Goal: Transaction & Acquisition: Subscribe to service/newsletter

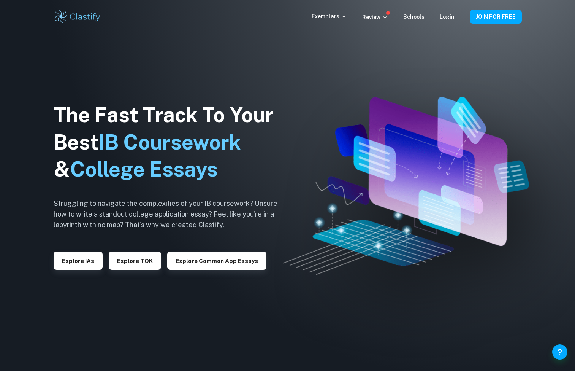
click at [448, 16] on link "Login" at bounding box center [447, 17] width 15 height 6
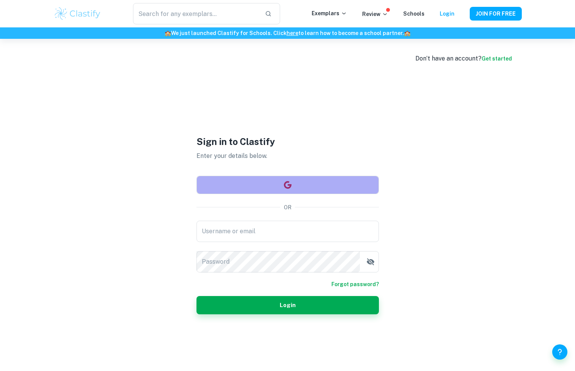
click at [251, 183] on button "button" at bounding box center [288, 185] width 183 height 18
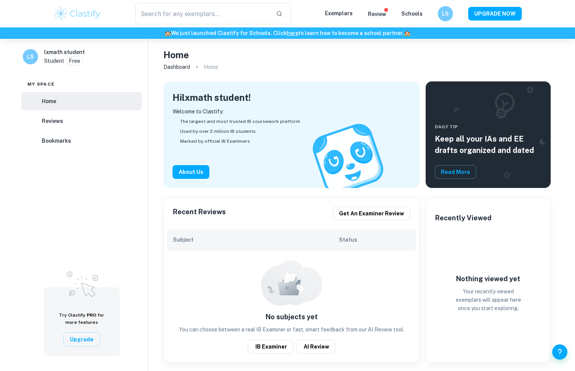
checkbox input "true"
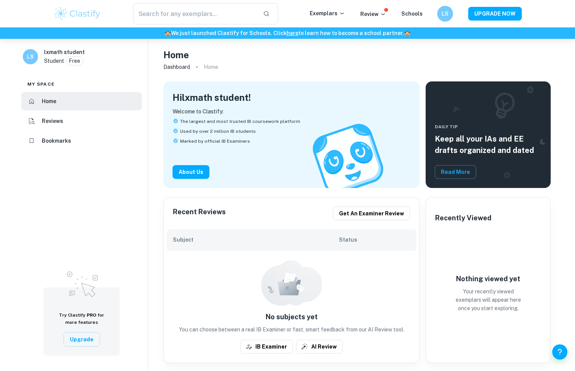
click at [443, 11] on h6 "LS" at bounding box center [445, 14] width 9 height 9
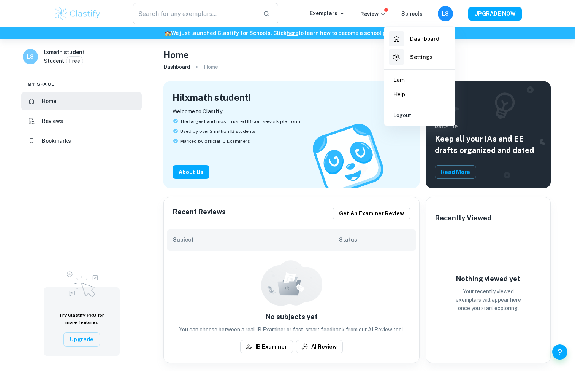
click at [378, 16] on div at bounding box center [287, 185] width 575 height 371
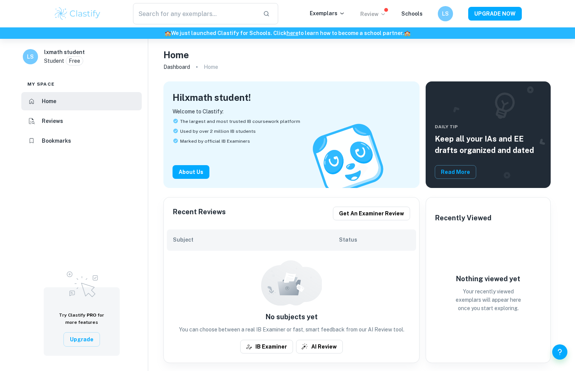
click at [378, 13] on p "Review" at bounding box center [374, 14] width 26 height 8
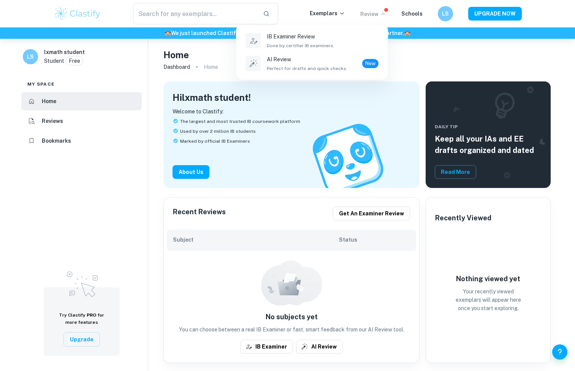
click at [151, 137] on div at bounding box center [287, 185] width 575 height 371
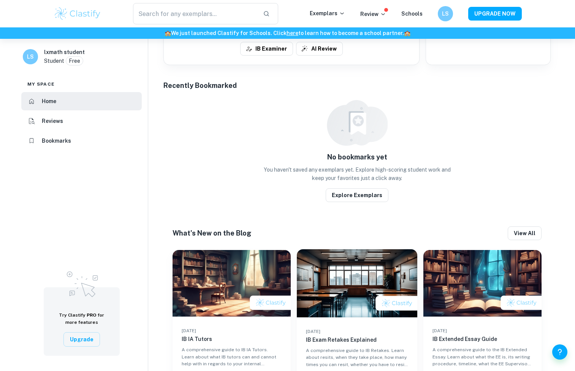
scroll to position [321, 0]
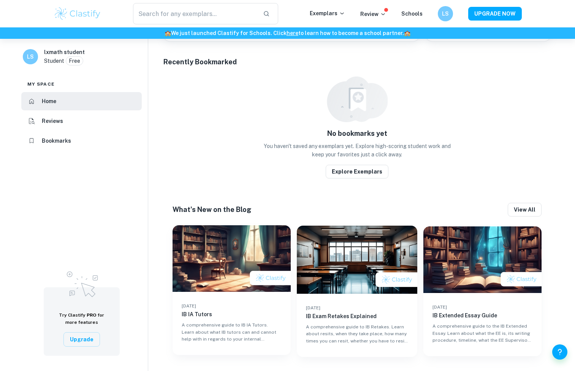
click at [216, 264] on img at bounding box center [232, 258] width 118 height 67
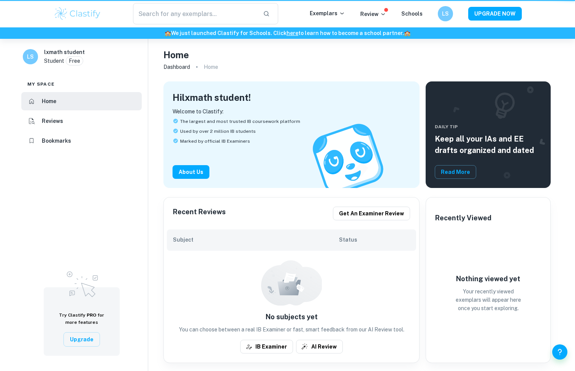
scroll to position [321, 0]
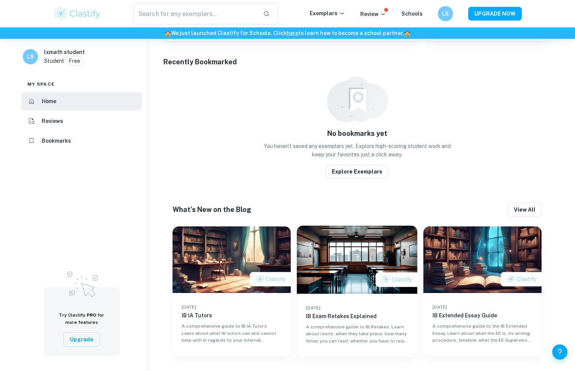
click at [388, 11] on span at bounding box center [387, 10] width 4 height 4
click at [379, 16] on p "Review" at bounding box center [374, 14] width 26 height 8
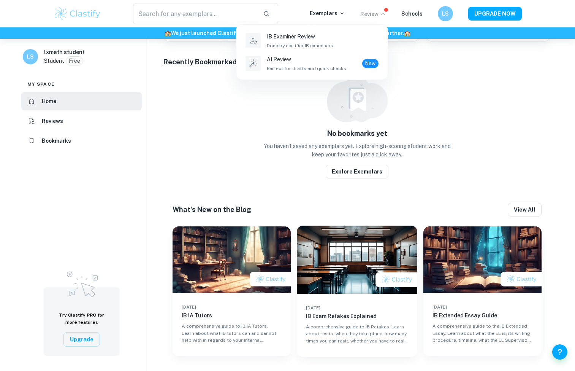
click at [325, 11] on div at bounding box center [287, 185] width 575 height 371
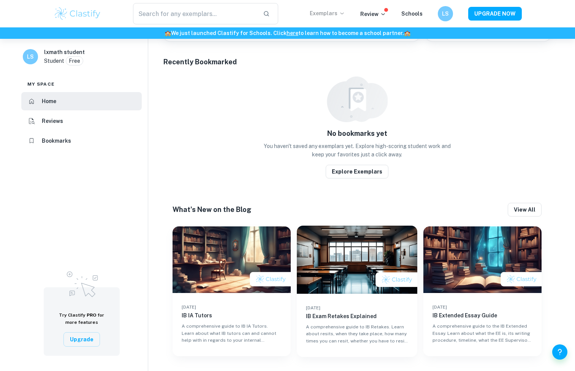
click at [326, 13] on p "Exemplars" at bounding box center [327, 13] width 35 height 8
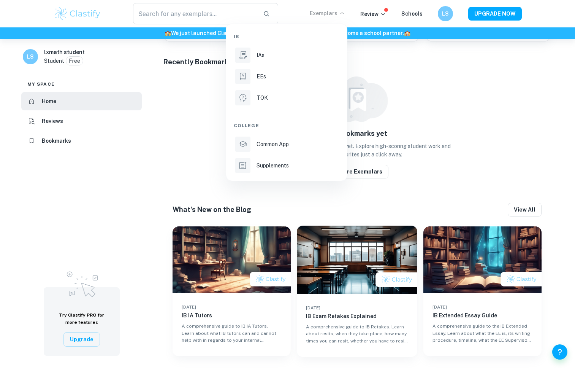
click at [86, 10] on div at bounding box center [287, 185] width 575 height 371
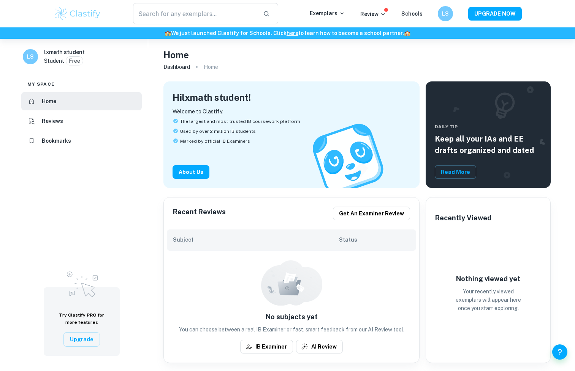
scroll to position [0, 0]
click at [515, 16] on button "UPGRADE NOW" at bounding box center [496, 14] width 54 height 14
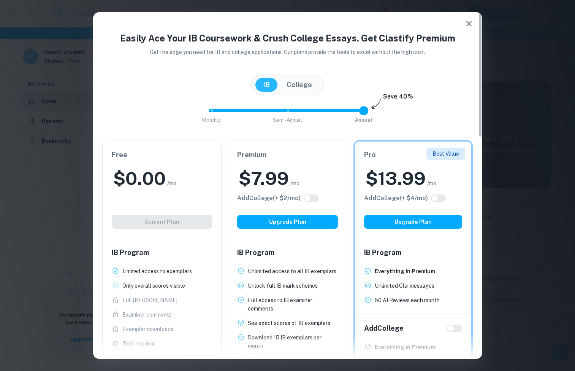
click at [305, 84] on button "College" at bounding box center [299, 85] width 41 height 14
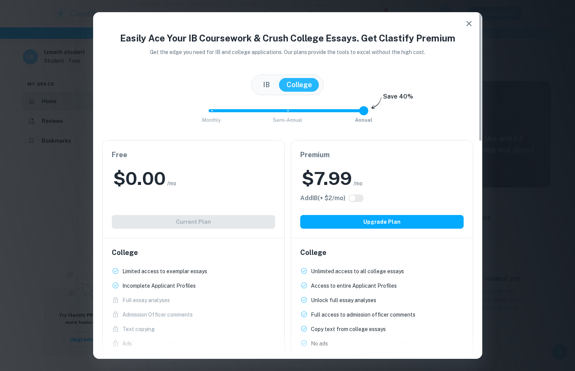
click at [264, 86] on button "IB" at bounding box center [267, 85] width 22 height 14
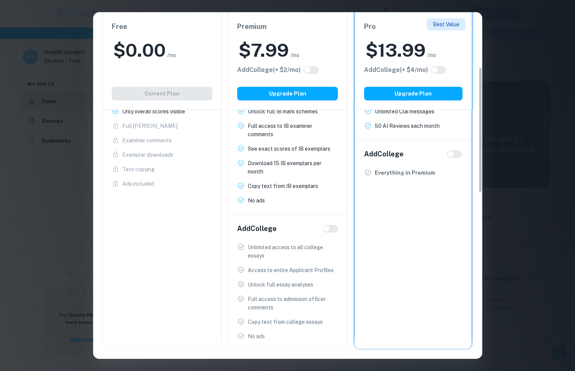
scroll to position [78, 0]
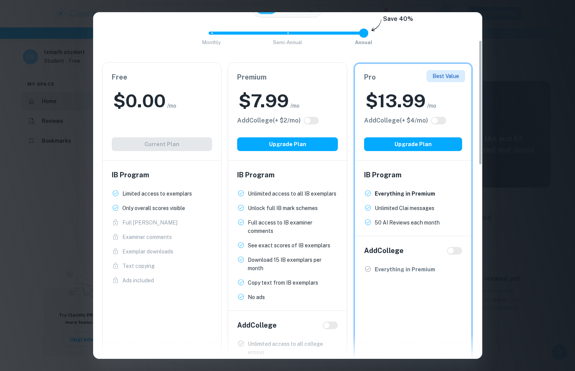
drag, startPoint x: 423, startPoint y: 216, endPoint x: 419, endPoint y: 218, distance: 4.3
click at [422, 217] on ul "Everything in Premium New! Unlimited Clai messages New! 50 AI Reviews each mont…" at bounding box center [413, 207] width 99 height 37
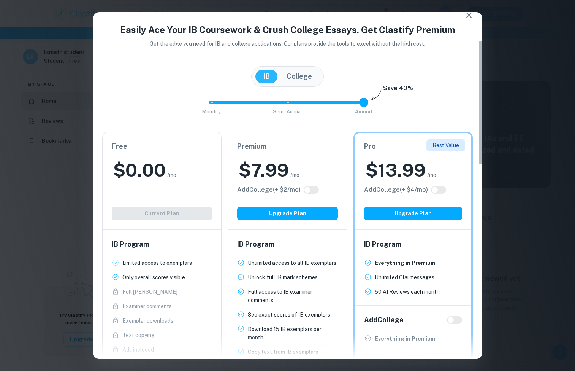
scroll to position [2, 0]
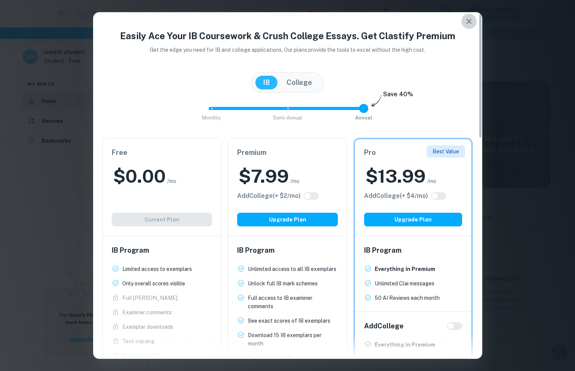
click at [473, 22] on icon "button" at bounding box center [469, 21] width 9 height 9
